Goal: Navigation & Orientation: Find specific page/section

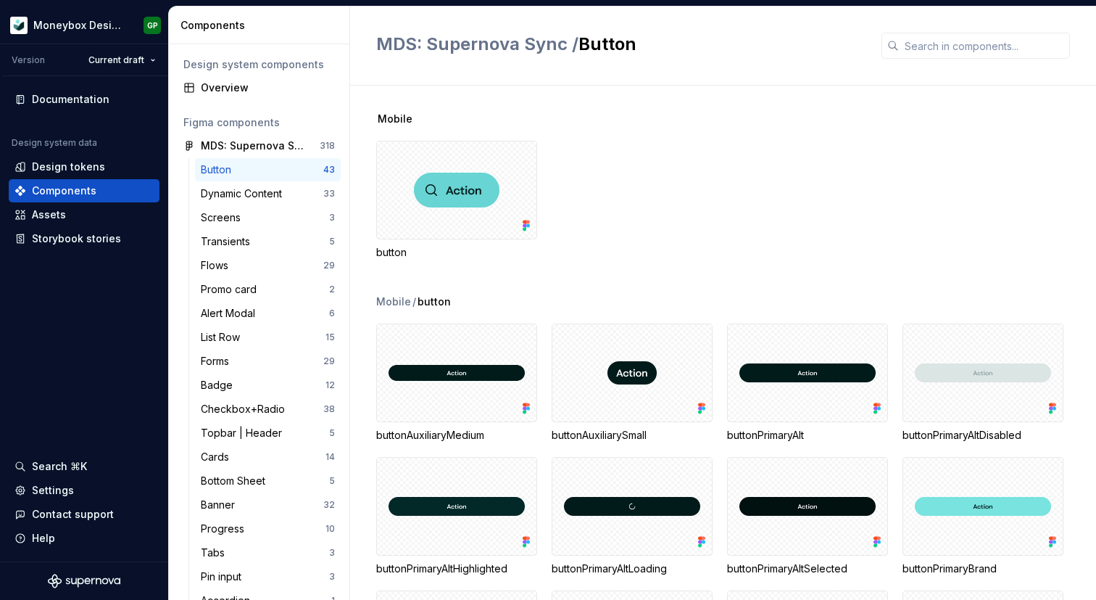
click at [276, 164] on div "Button" at bounding box center [262, 169] width 123 height 14
click at [281, 194] on div "Dynamic Content" at bounding box center [244, 193] width 87 height 14
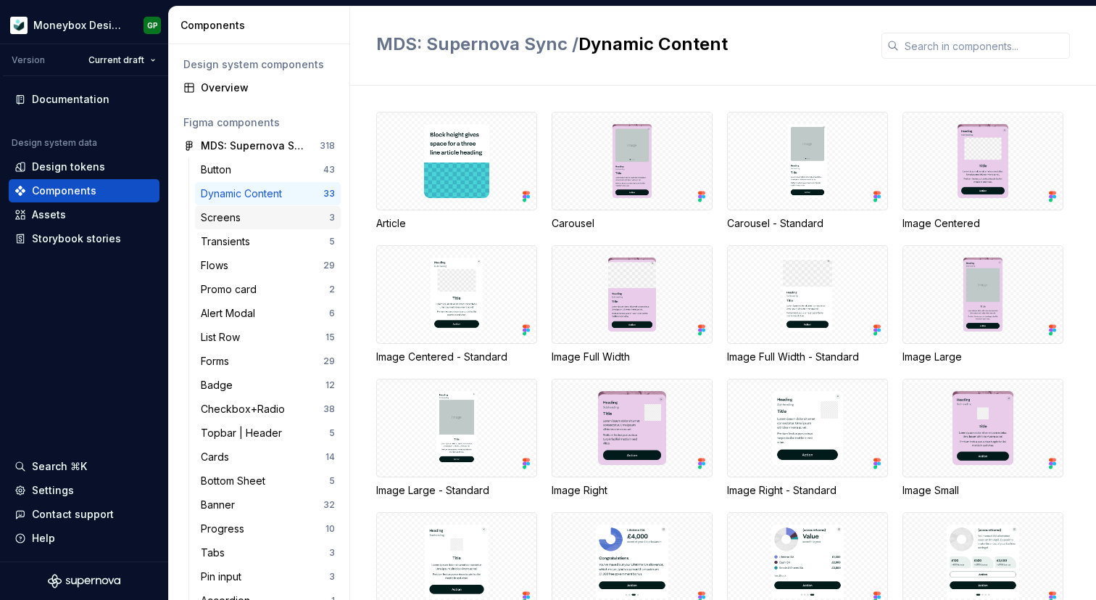
click at [284, 217] on div "Screens" at bounding box center [265, 217] width 128 height 14
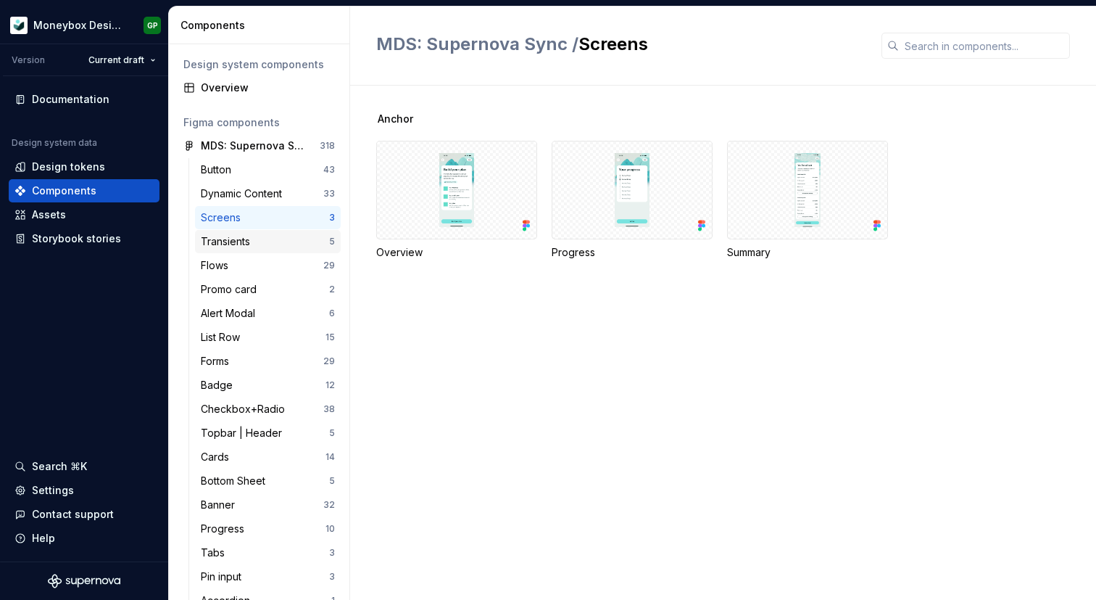
click at [284, 234] on div "Transients" at bounding box center [265, 241] width 128 height 14
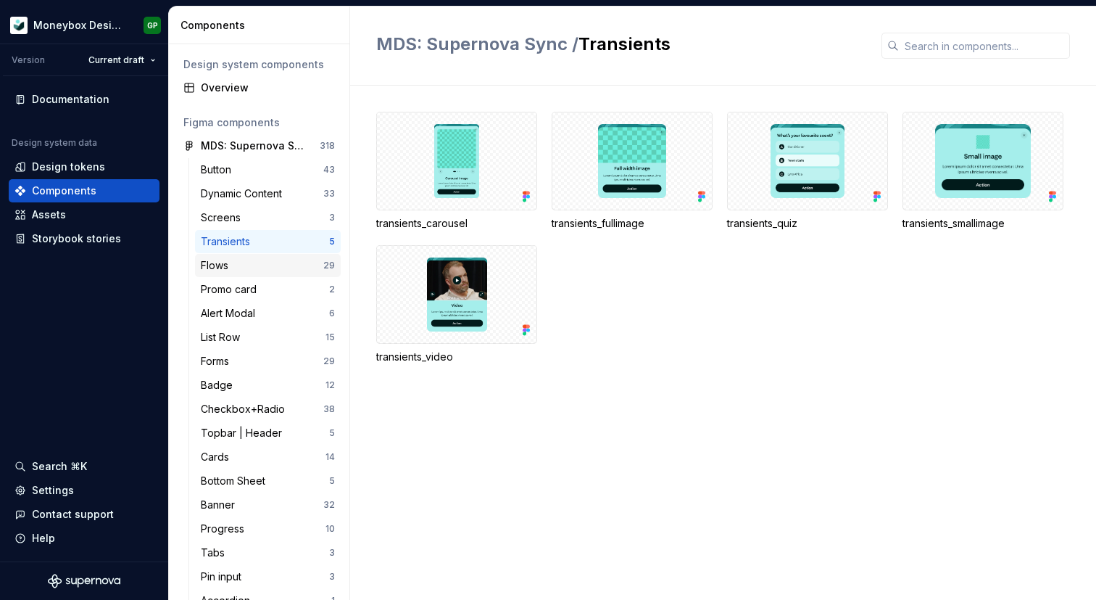
click at [281, 257] on div "Flows 29" at bounding box center [268, 265] width 146 height 23
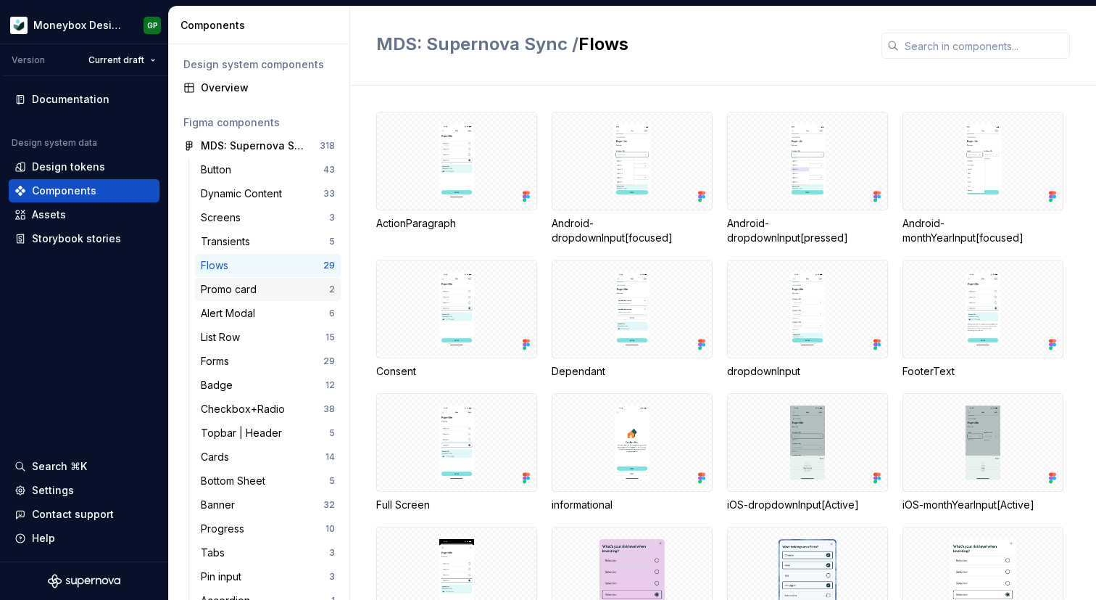
click at [281, 278] on div "Promo card 2" at bounding box center [268, 289] width 146 height 23
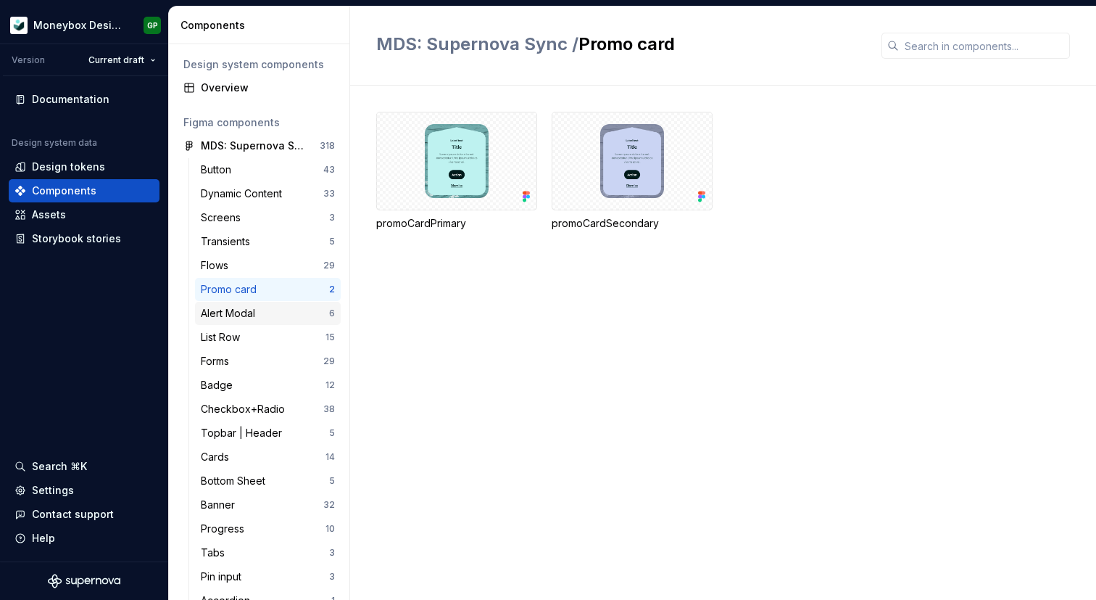
click at [281, 312] on div "Alert Modal" at bounding box center [265, 313] width 128 height 14
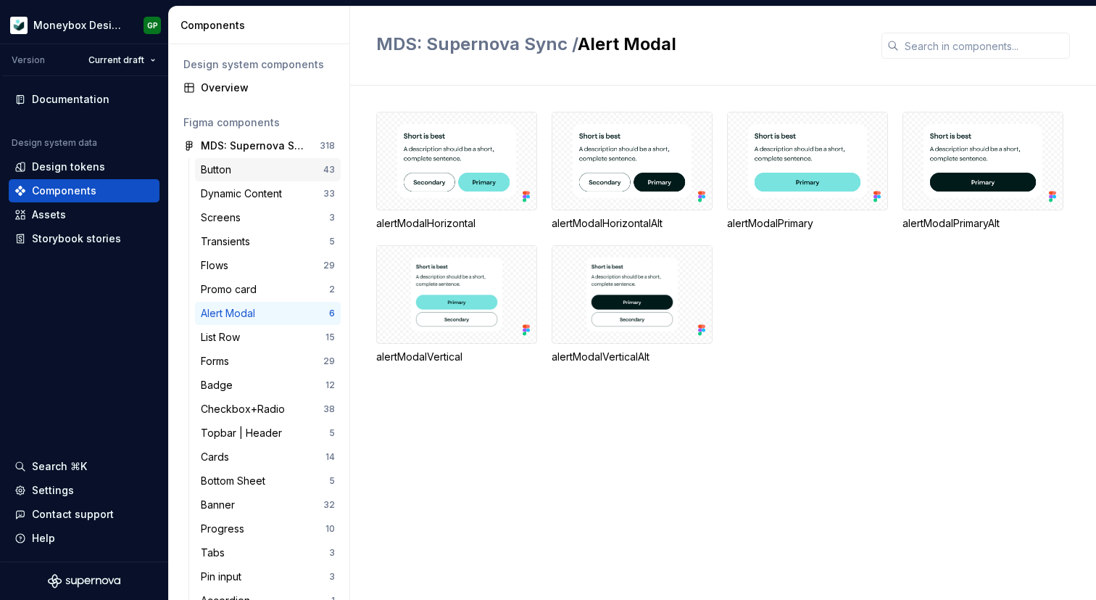
click at [253, 168] on div "Button" at bounding box center [262, 169] width 123 height 14
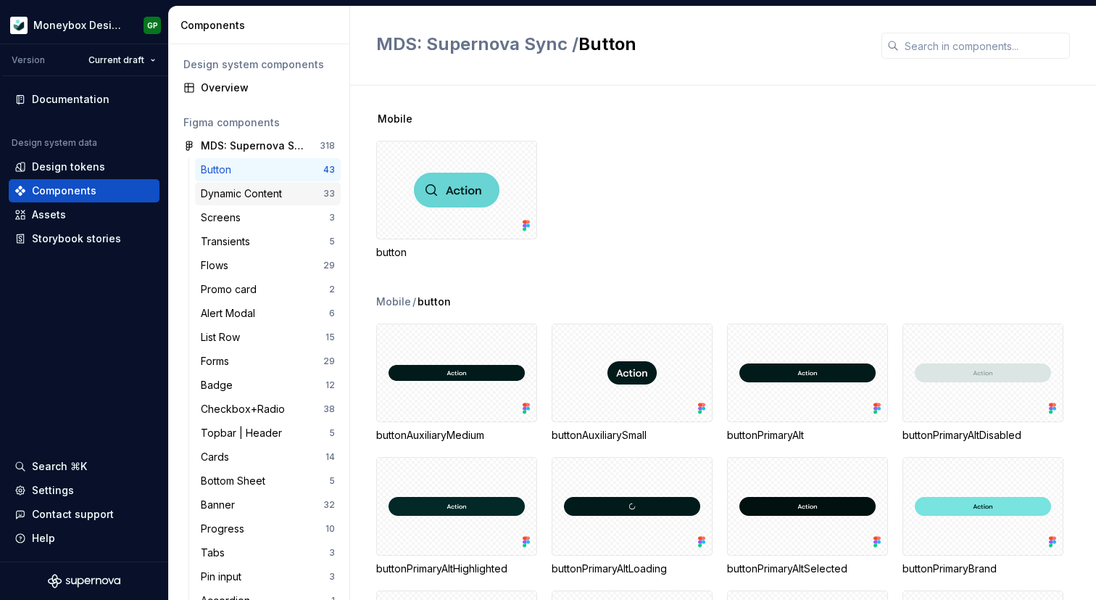
click at [235, 199] on div "Dynamic Content" at bounding box center [244, 193] width 87 height 14
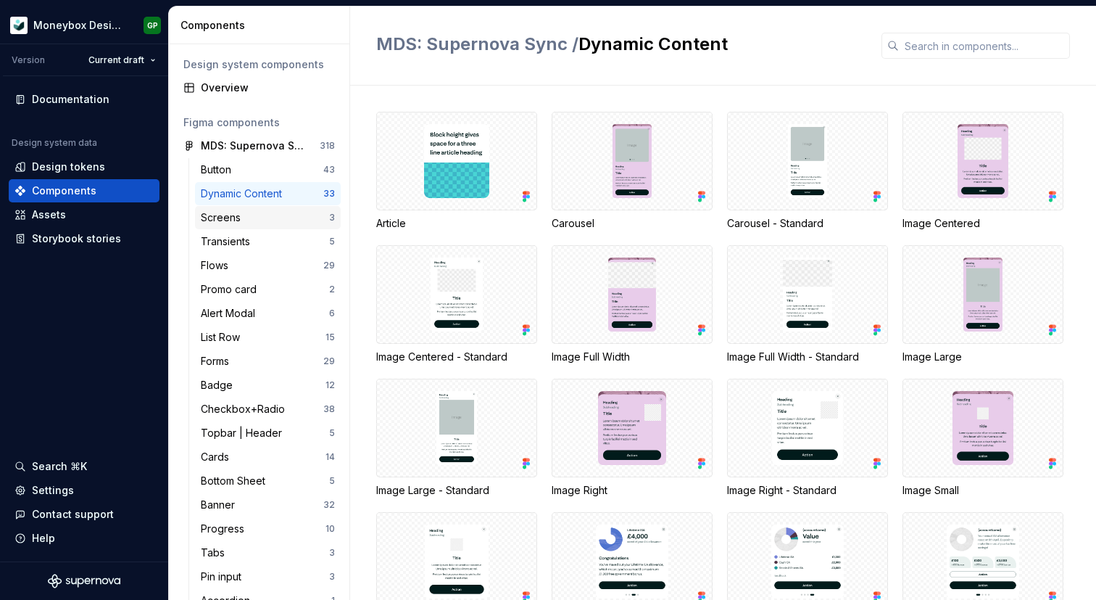
click at [239, 218] on div "Screens" at bounding box center [224, 217] width 46 height 14
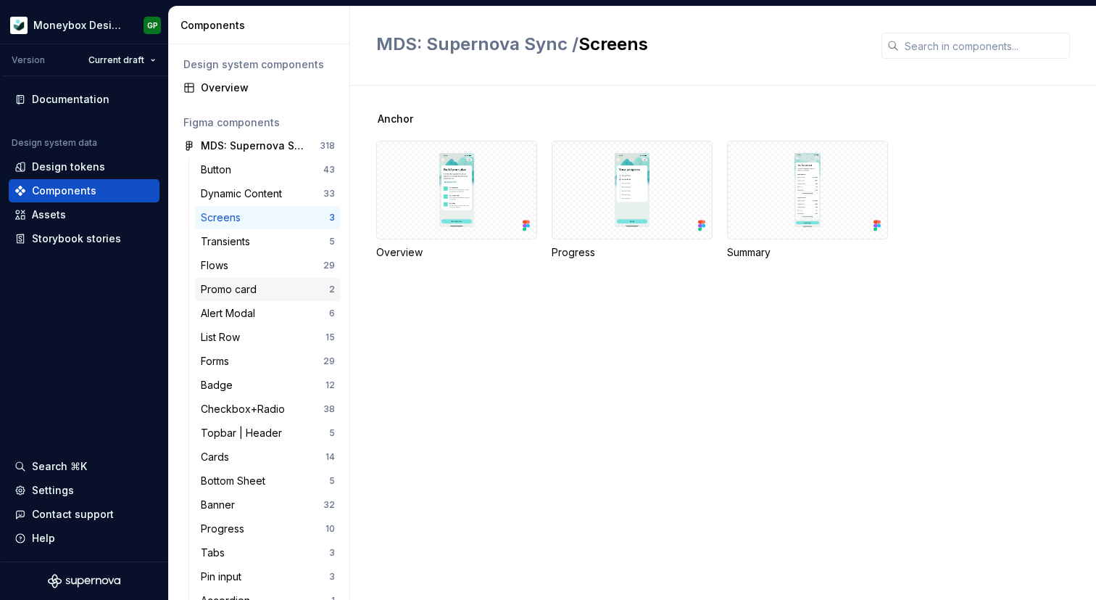
click at [242, 298] on div "Promo card 2" at bounding box center [268, 289] width 146 height 23
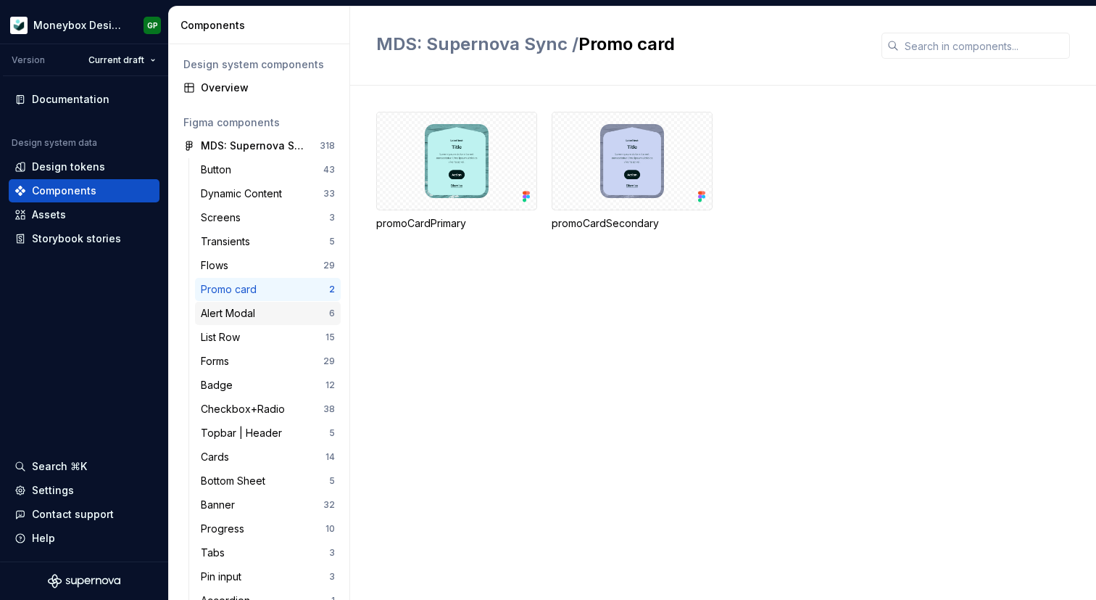
click at [244, 312] on div "Alert Modal" at bounding box center [231, 313] width 60 height 14
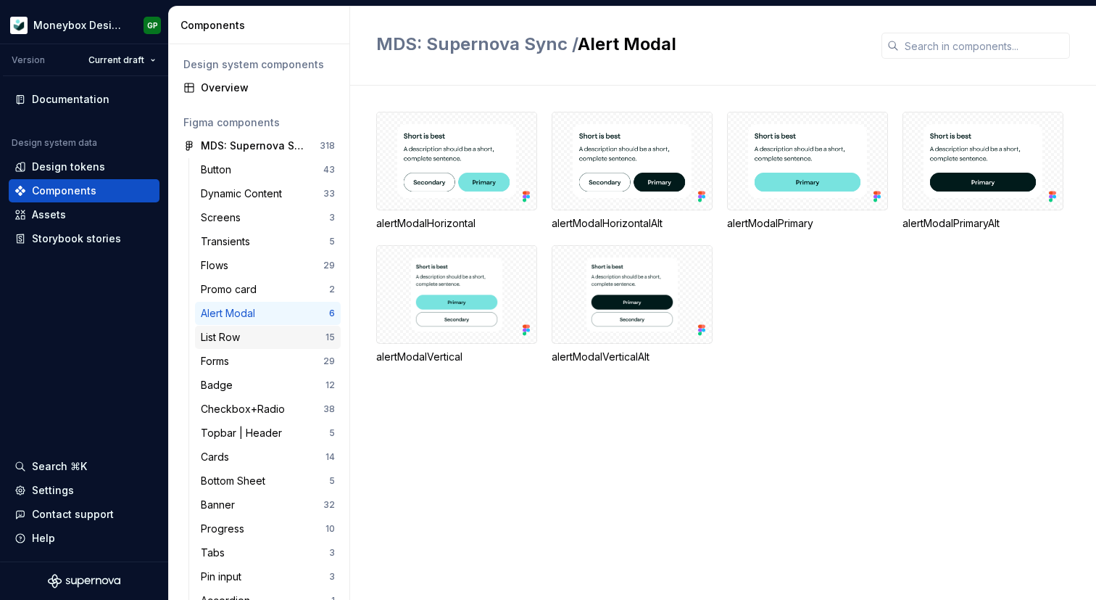
click at [244, 338] on div "List Row" at bounding box center [223, 337] width 45 height 14
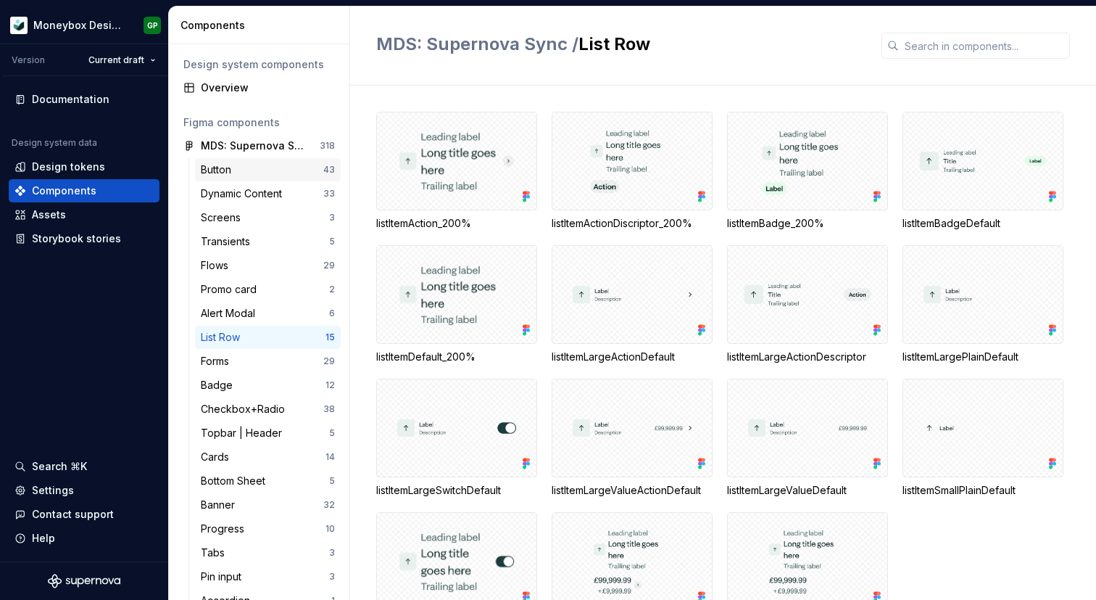
click at [278, 167] on div "Button" at bounding box center [262, 169] width 123 height 14
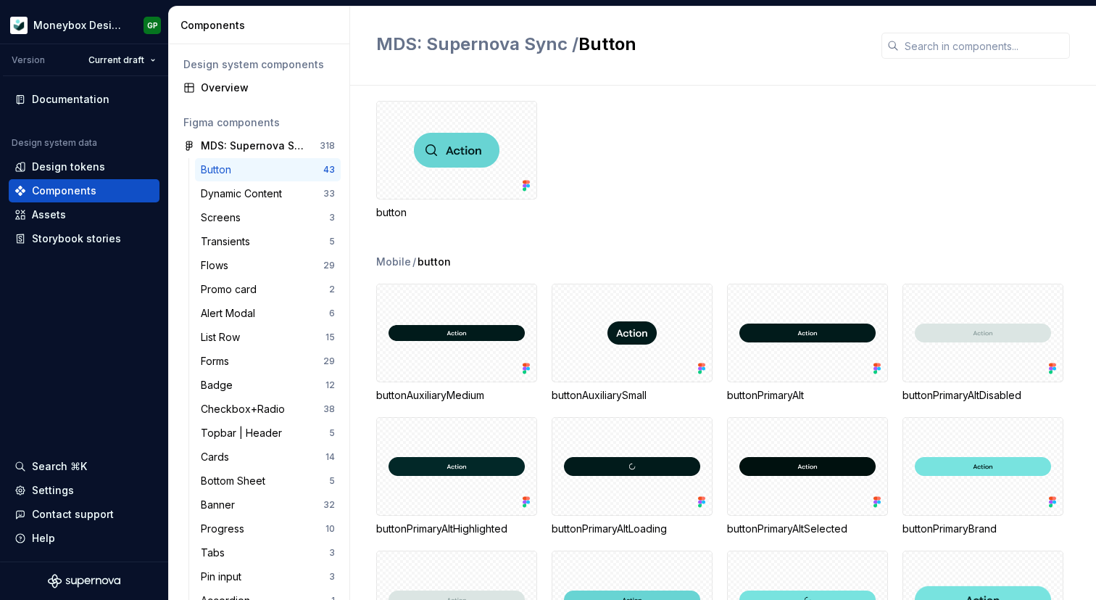
scroll to position [43, 0]
